Goal: Find specific page/section: Find specific page/section

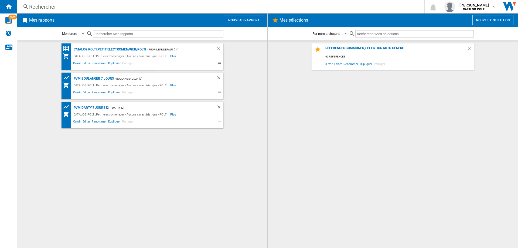
click at [46, 9] on div "Rechercher" at bounding box center [219, 7] width 381 height 8
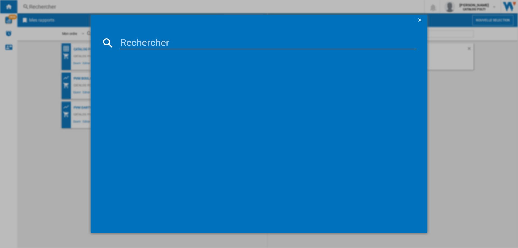
drag, startPoint x: 196, startPoint y: 38, endPoint x: 210, endPoint y: 43, distance: 14.8
click at [196, 39] on input at bounding box center [268, 42] width 297 height 13
click at [149, 43] on input at bounding box center [268, 42] width 297 height 13
paste input "CROSSWAVE 17132"
click at [109, 42] on md-icon at bounding box center [107, 42] width 13 height 13
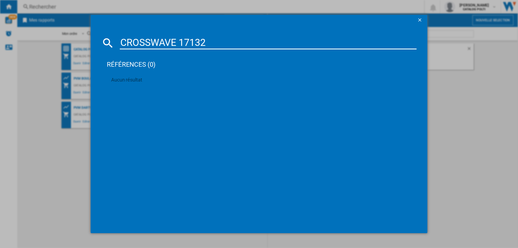
click at [145, 42] on input "CROSSWAVE 17132" at bounding box center [268, 42] width 297 height 13
paste input "rossWave HF3 cordless select"
click at [183, 40] on input "CrossWave HF3 cordless select" at bounding box center [268, 42] width 297 height 13
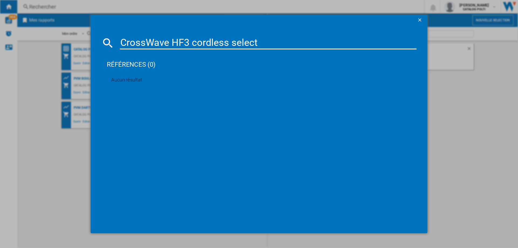
click at [183, 40] on input "CrossWave HF3 cordless select" at bounding box center [268, 42] width 297 height 13
paste input "YY5652FE"
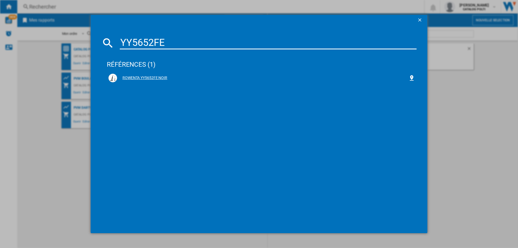
type input "YY5652FE"
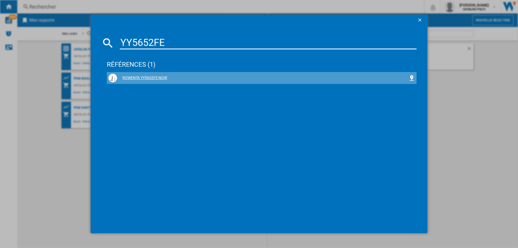
click at [142, 77] on div "ROWENTA YY5652FE NOIR" at bounding box center [262, 77] width 291 height 5
